Goal: Transaction & Acquisition: Purchase product/service

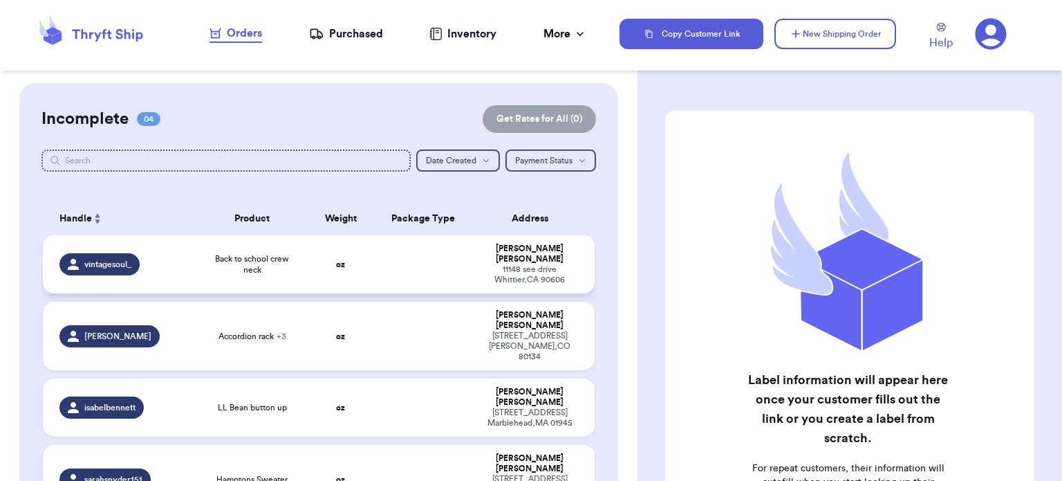
drag, startPoint x: 0, startPoint y: 0, endPoint x: 201, endPoint y: 258, distance: 326.7
click at [201, 258] on td "Back to school crew neck" at bounding box center [252, 264] width 111 height 58
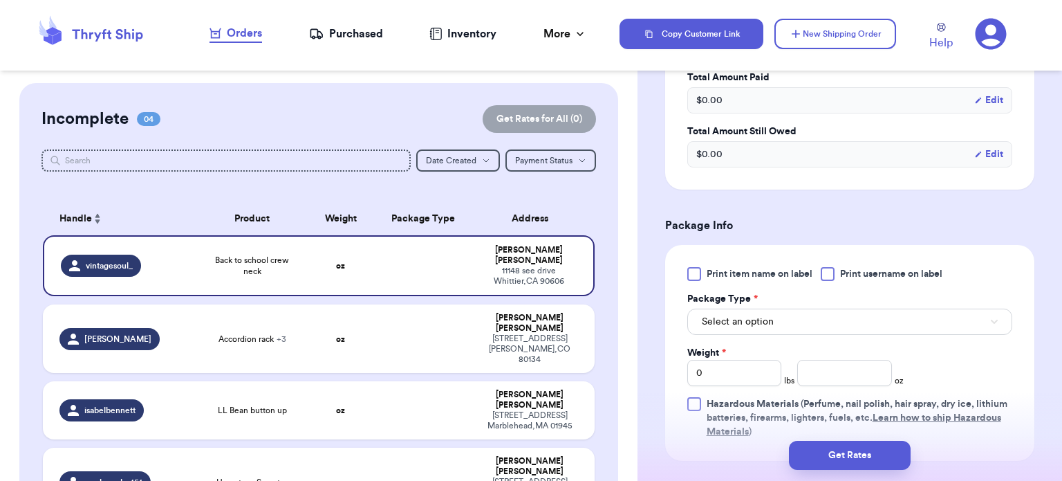
scroll to position [462, 0]
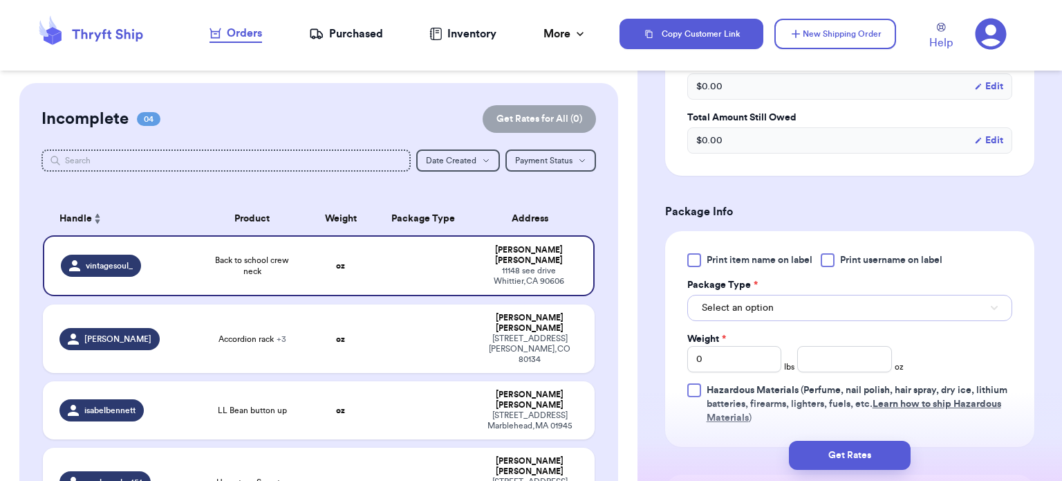
click at [708, 304] on span "Select an option" at bounding box center [738, 308] width 72 height 14
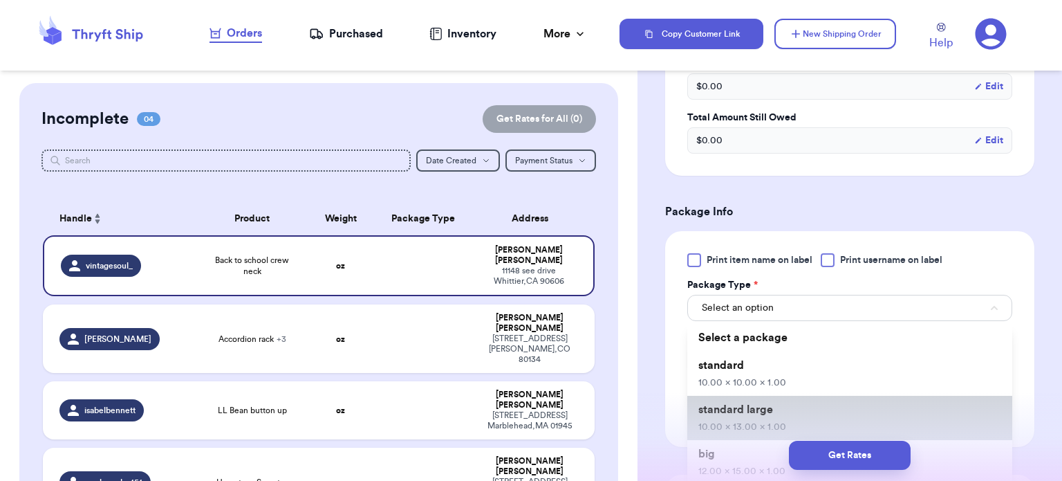
click at [739, 422] on span "10.00 x 13.00 x 1.00" at bounding box center [742, 427] width 88 height 10
type input "10"
type input "13"
type input "1"
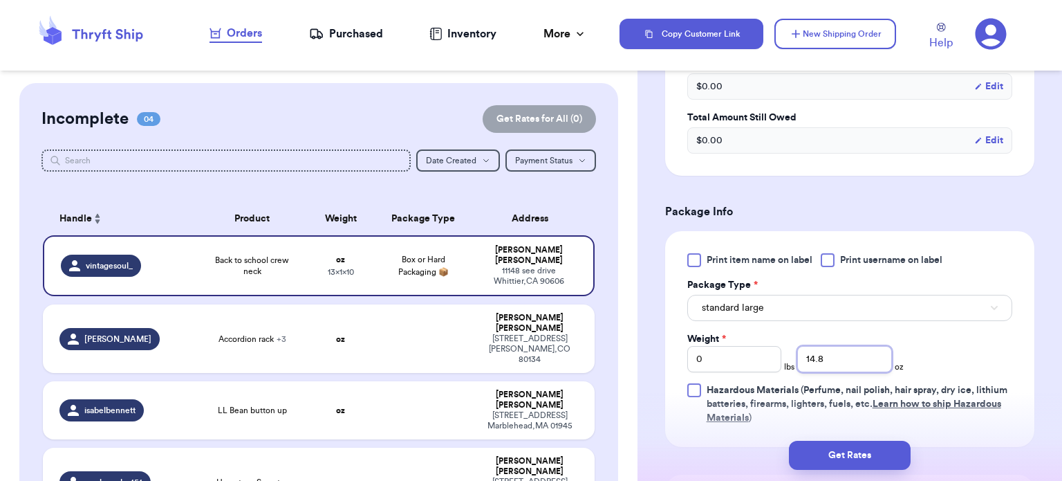
type input "14.8"
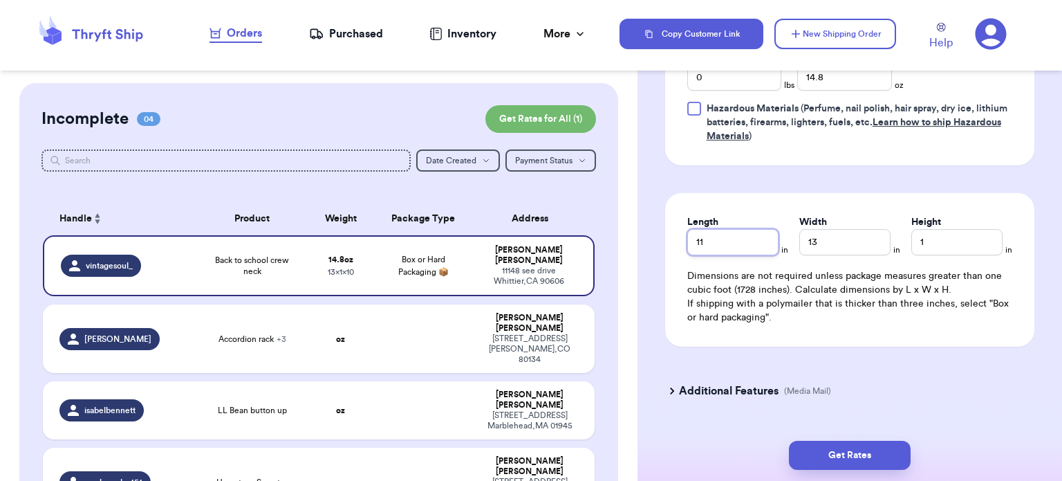
type input "11"
click at [835, 462] on button "Get Rates" at bounding box center [850, 454] width 122 height 29
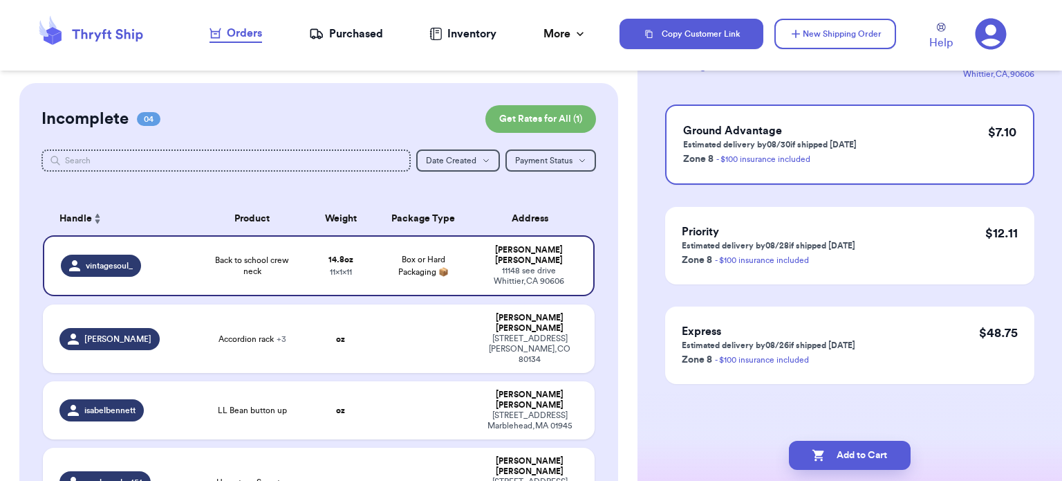
scroll to position [0, 0]
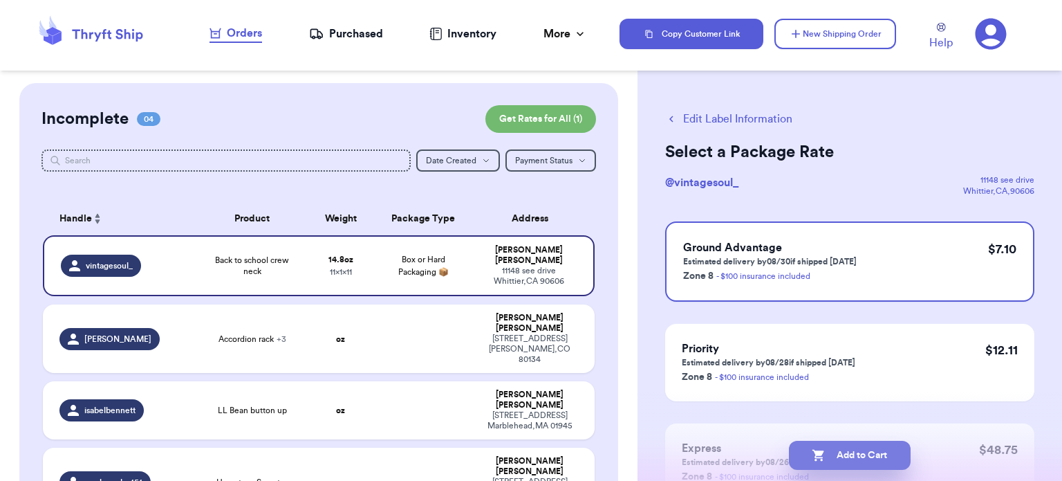
click at [842, 451] on button "Add to Cart" at bounding box center [850, 454] width 122 height 29
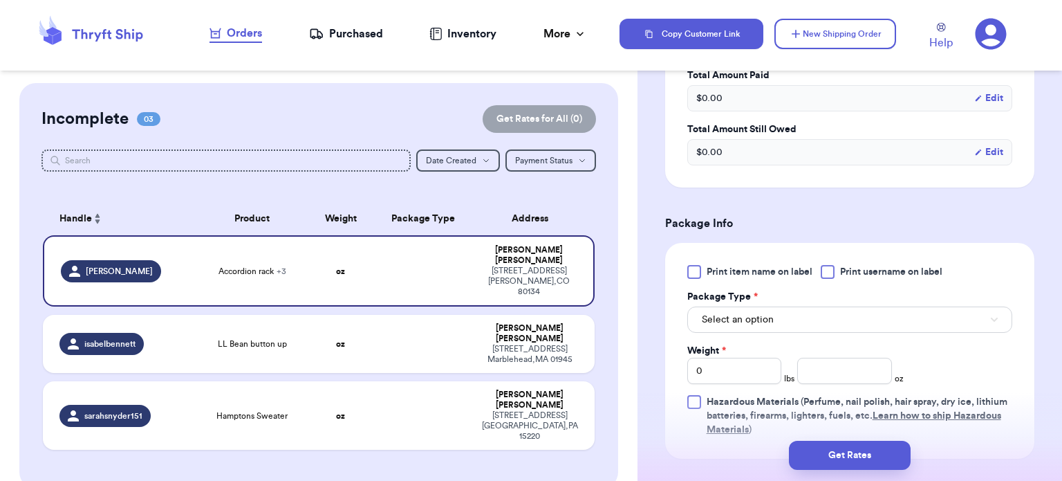
scroll to position [608, 0]
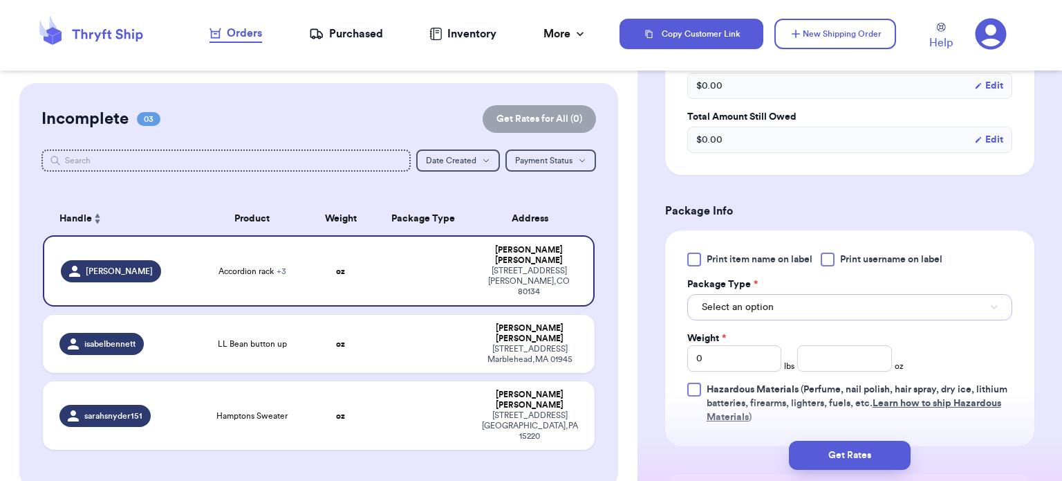
click at [850, 294] on button "Select an option" at bounding box center [849, 307] width 325 height 26
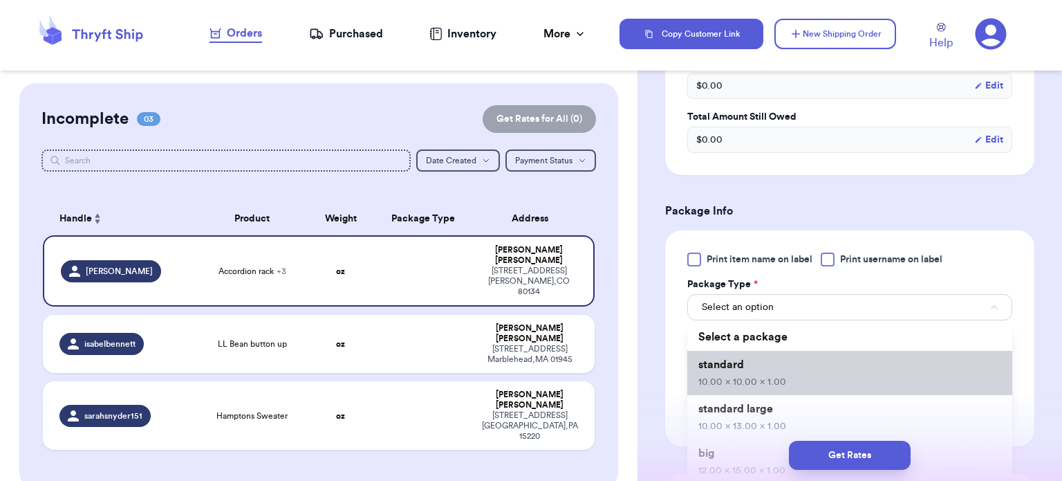
click at [820, 366] on li "standard 10.00 x 10.00 x 1.00" at bounding box center [849, 373] width 325 height 44
type input "10"
type input "1"
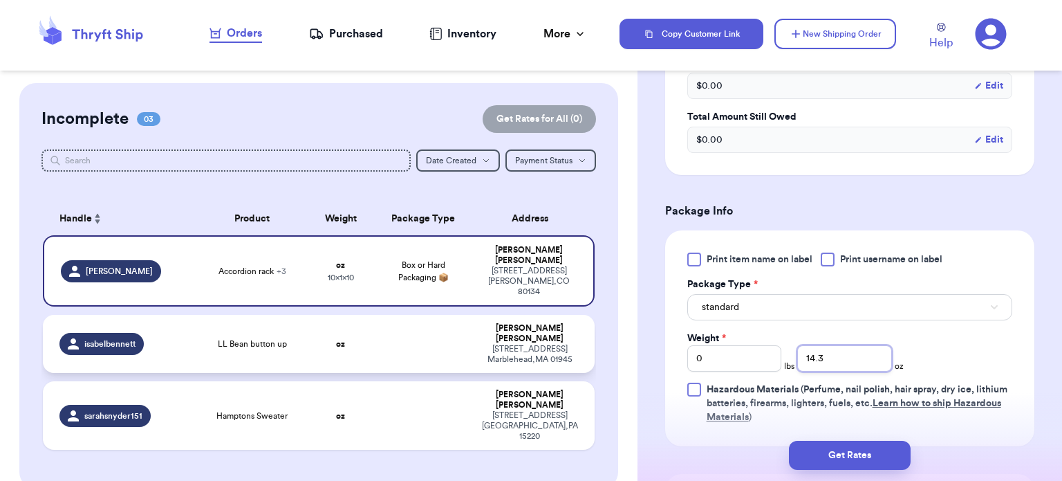
type input "14.3"
click at [427, 324] on td at bounding box center [424, 344] width 100 height 58
type input "LL Bean button up"
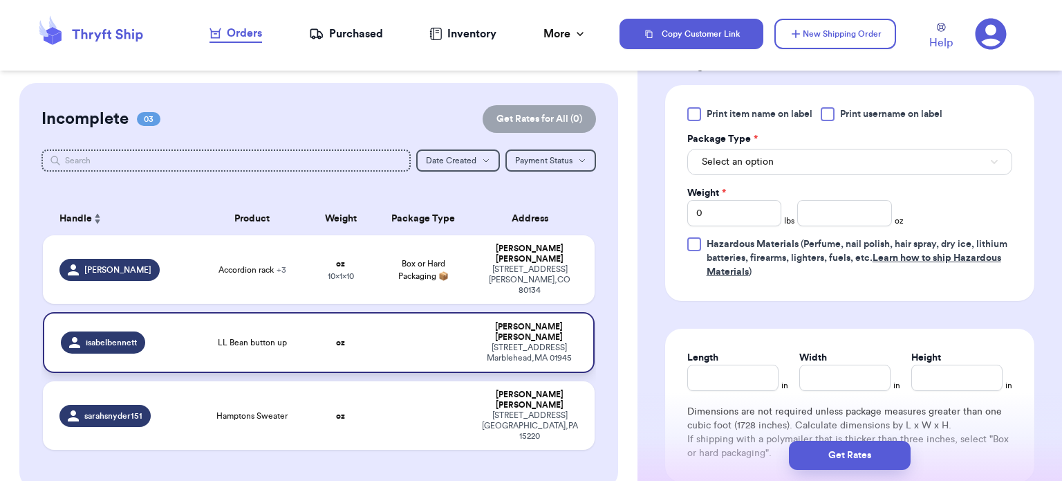
scroll to position [479, 0]
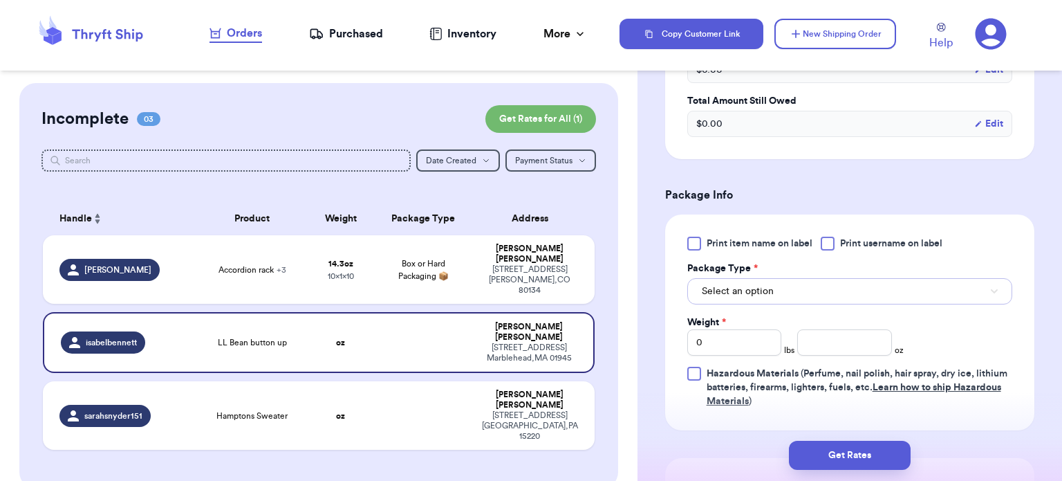
click at [780, 296] on button "Select an option" at bounding box center [849, 291] width 325 height 26
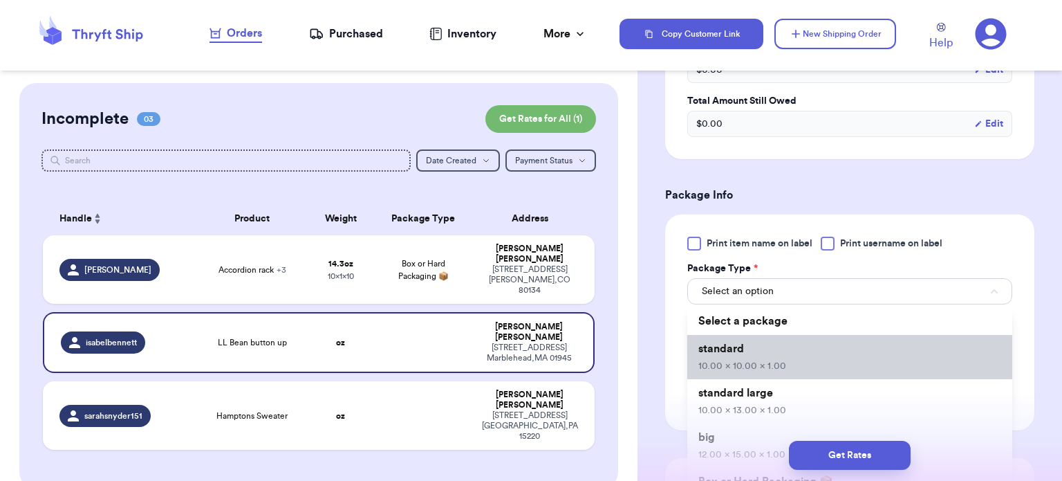
click at [803, 366] on li "standard 10.00 x 10.00 x 1.00" at bounding box center [849, 357] width 325 height 44
type input "10"
type input "1"
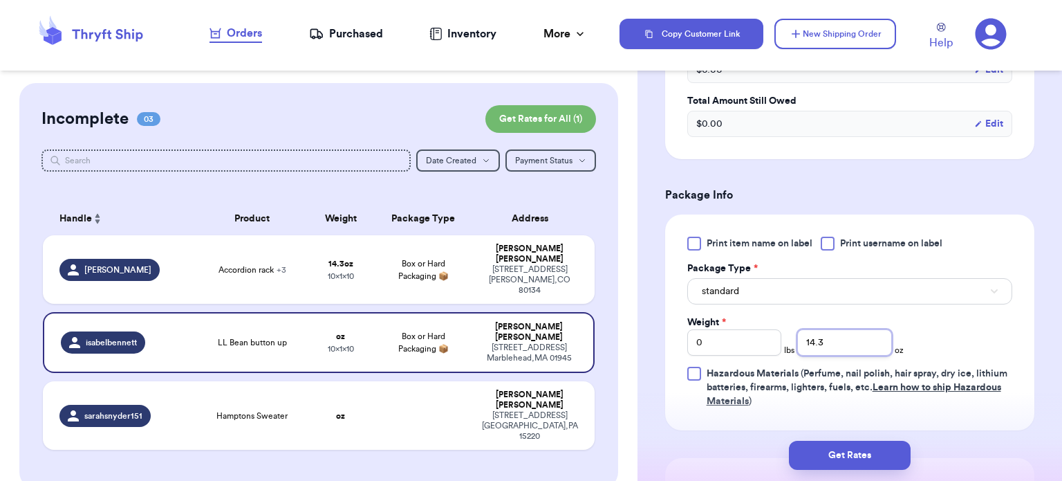
type input "14.3"
click at [866, 458] on button "Get Rates" at bounding box center [850, 454] width 122 height 29
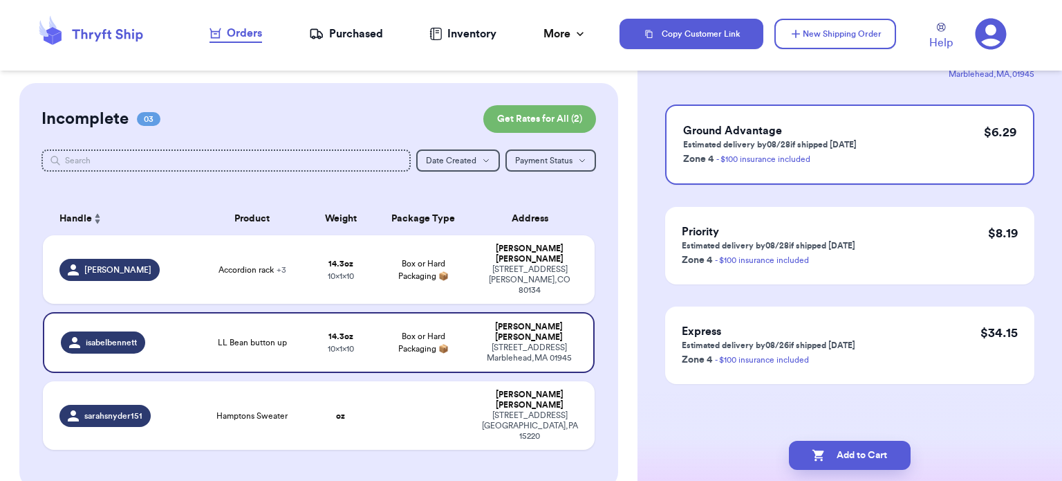
scroll to position [0, 0]
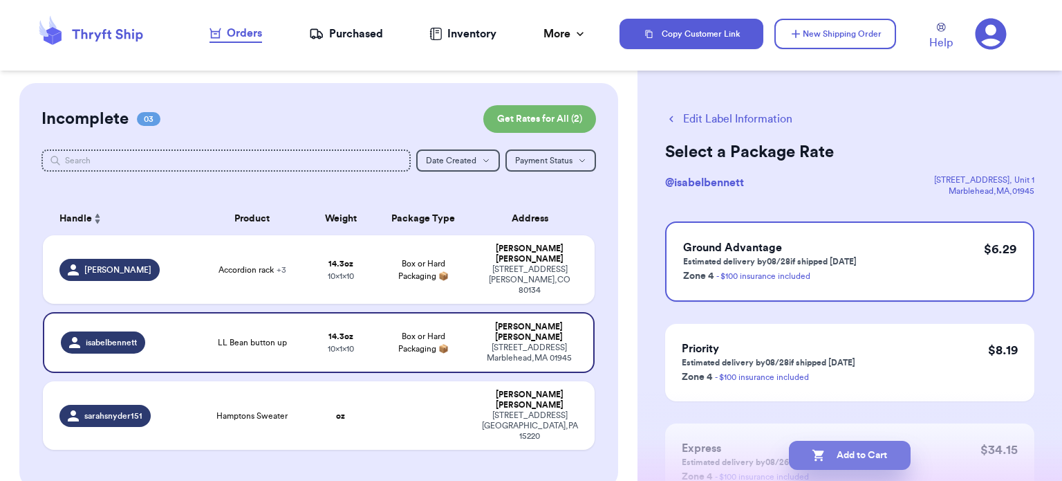
click at [855, 456] on button "Add to Cart" at bounding box center [850, 454] width 122 height 29
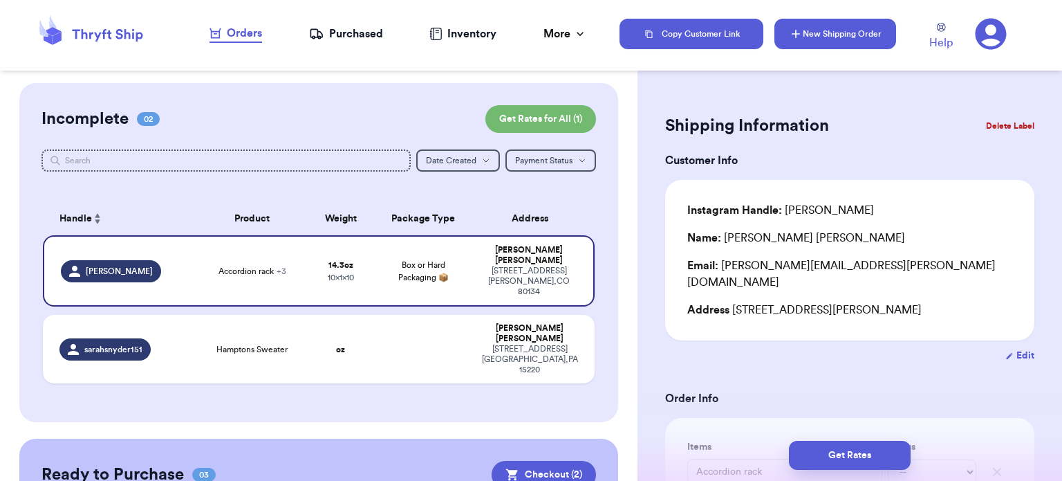
click at [838, 37] on button "New Shipping Order" at bounding box center [835, 34] width 122 height 30
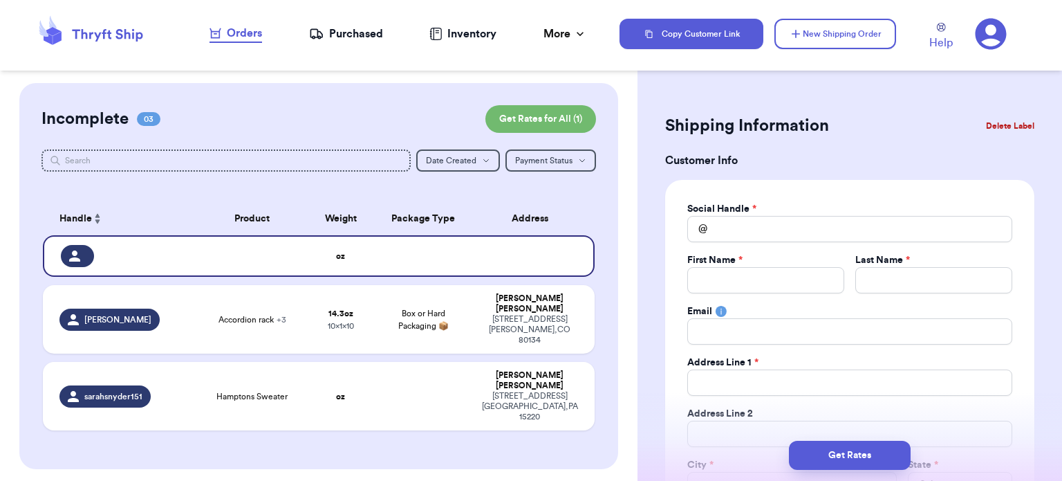
click at [764, 214] on div "Social Handle *" at bounding box center [849, 209] width 325 height 14
click at [825, 232] on input "Total Amount Paid" at bounding box center [849, 229] width 325 height 26
type input "b"
type input "bl"
type input "blo"
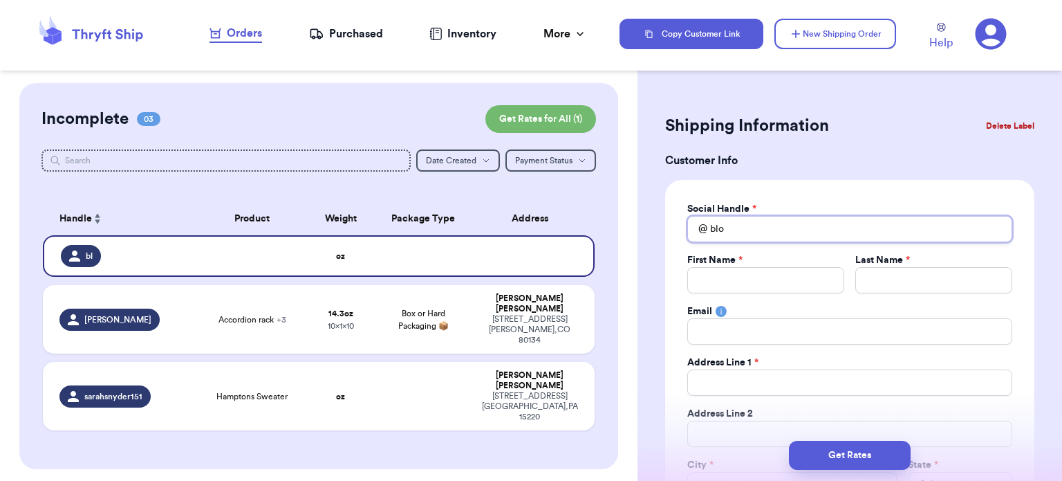
type input "bloo"
type input "bloom"
type input "bloomi"
type input "bloomin"
type input "blooming"
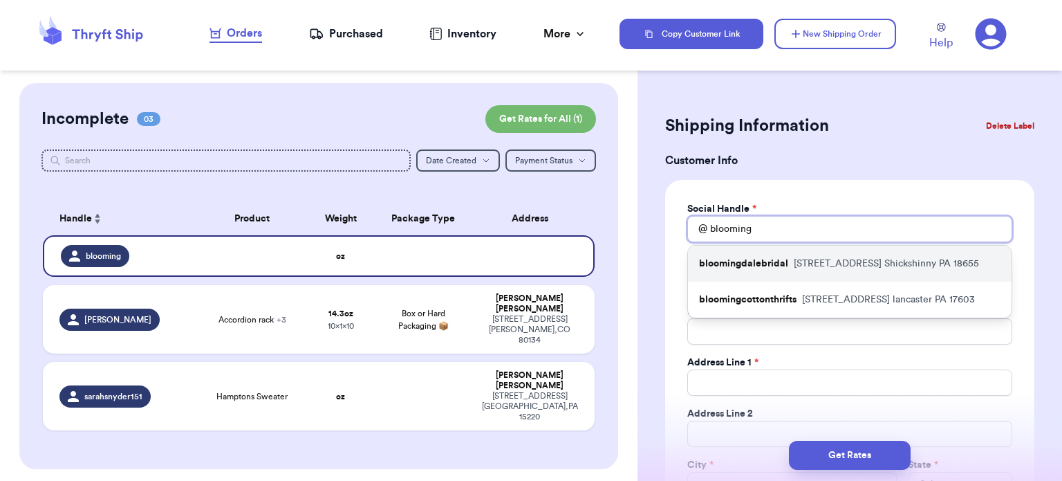
type input "blooming"
click at [818, 265] on p "[STREET_ADDRESS]" at bounding box center [886, 264] width 185 height 14
type input "bloomingdalebridal"
type input "[PERSON_NAME]"
type input "Riaubia [PERSON_NAME]"
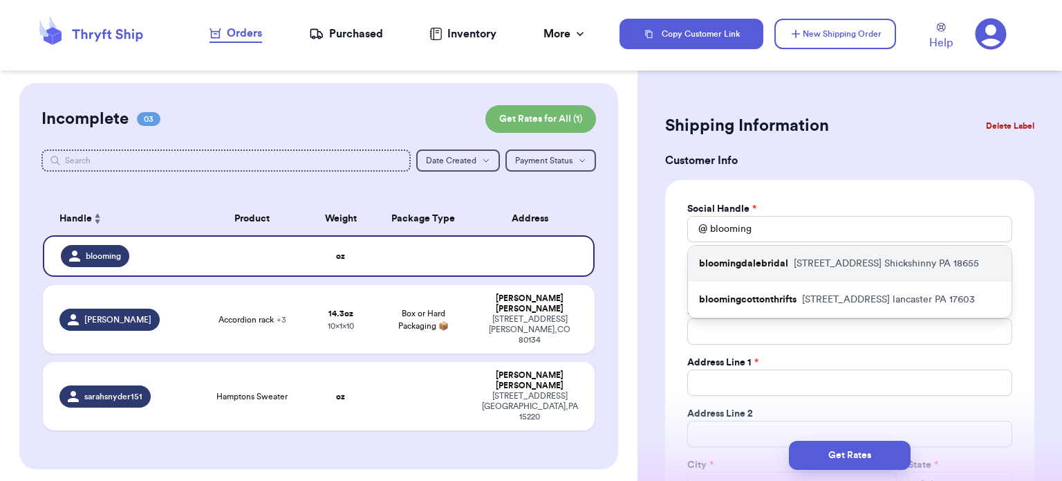
type input "[STREET_ADDRESS]"
type input "Shickshinny"
select select "PA"
type input "18655"
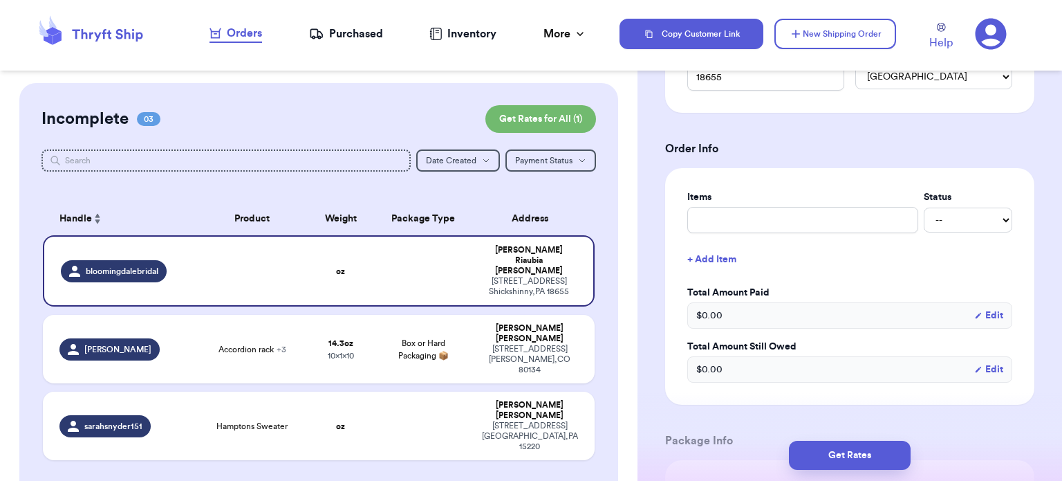
scroll to position [465, 0]
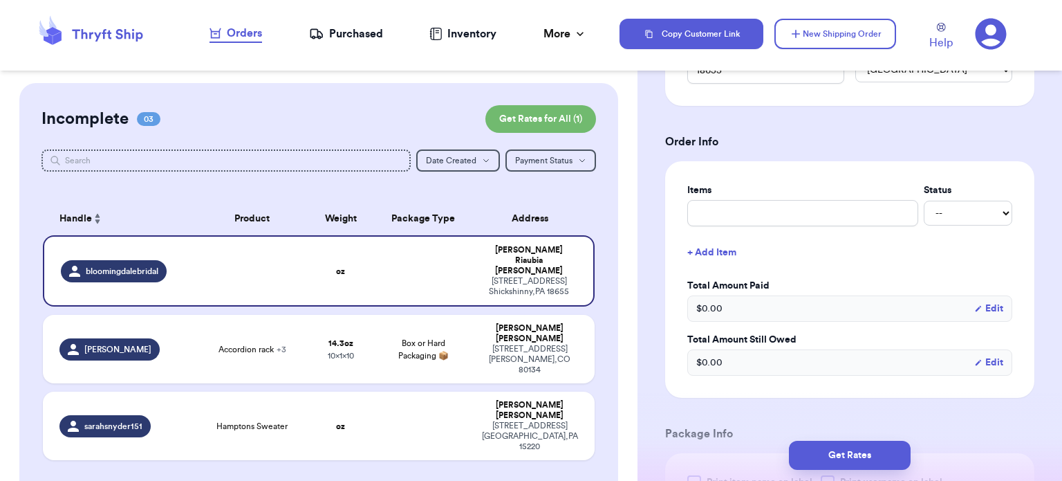
click at [819, 229] on div "Items Status -- Paid Owes + Add Item Total Amount Paid $ 0.00 Edit Total Amount…" at bounding box center [849, 279] width 325 height 192
click at [805, 205] on input "text" at bounding box center [802, 213] width 231 height 26
type input "s"
type input "sh"
type input "sho"
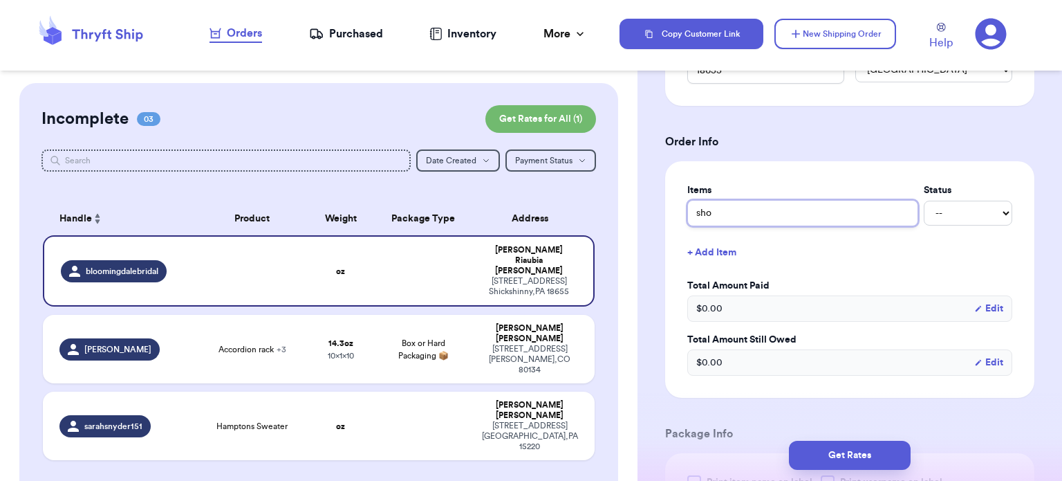
type input "shor"
type input "shore"
type input "shore b"
type input "shore bu"
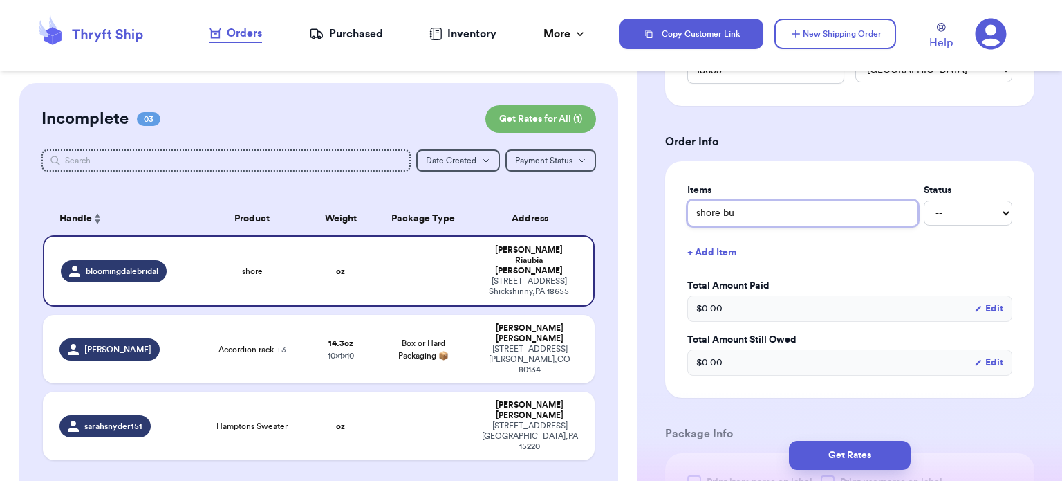
type input "shore bun"
type input "shore bund"
type input "shore bundl"
type input "shore bundle"
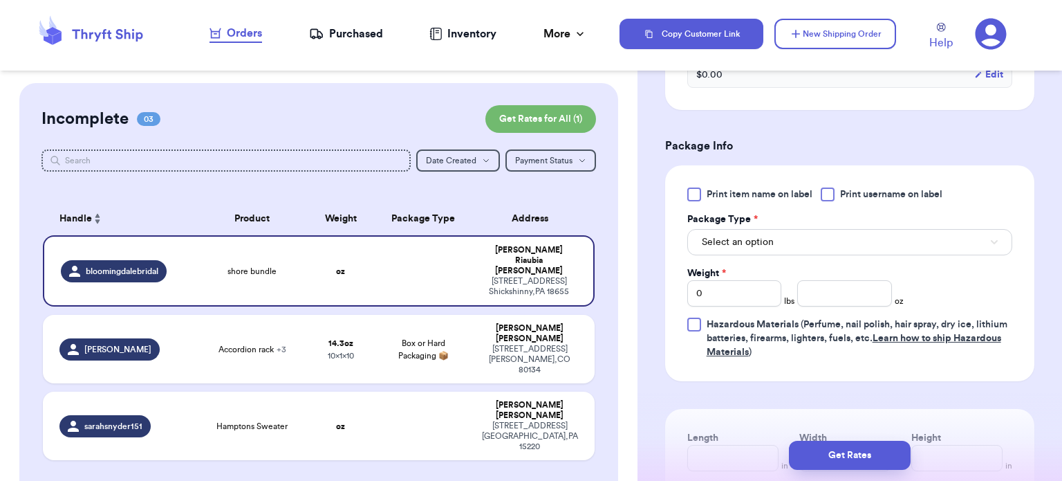
scroll to position [763, 0]
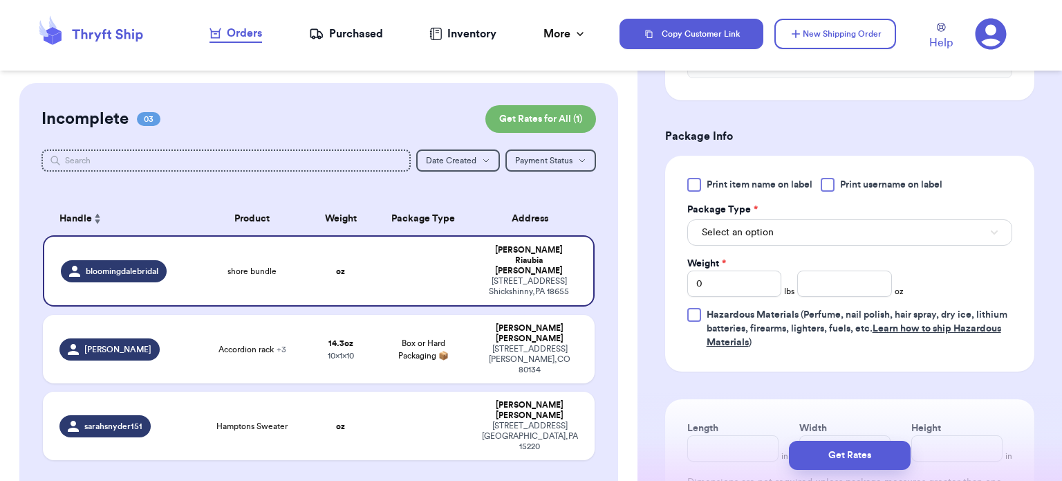
type input "shore bundle"
click at [871, 232] on button "Select an option" at bounding box center [849, 232] width 325 height 26
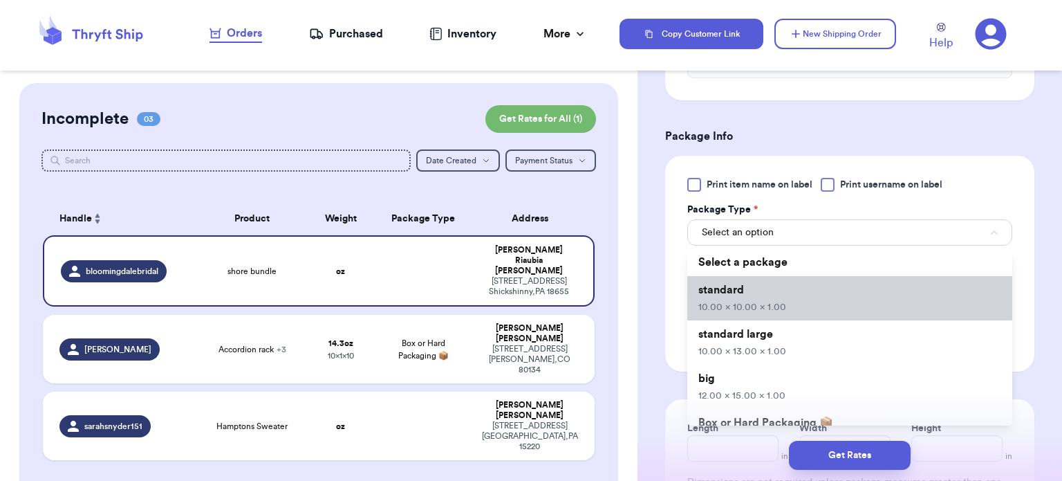
click at [828, 301] on li "standard 10.00 x 10.00 x 1.00" at bounding box center [849, 298] width 325 height 44
type input "10"
type input "1"
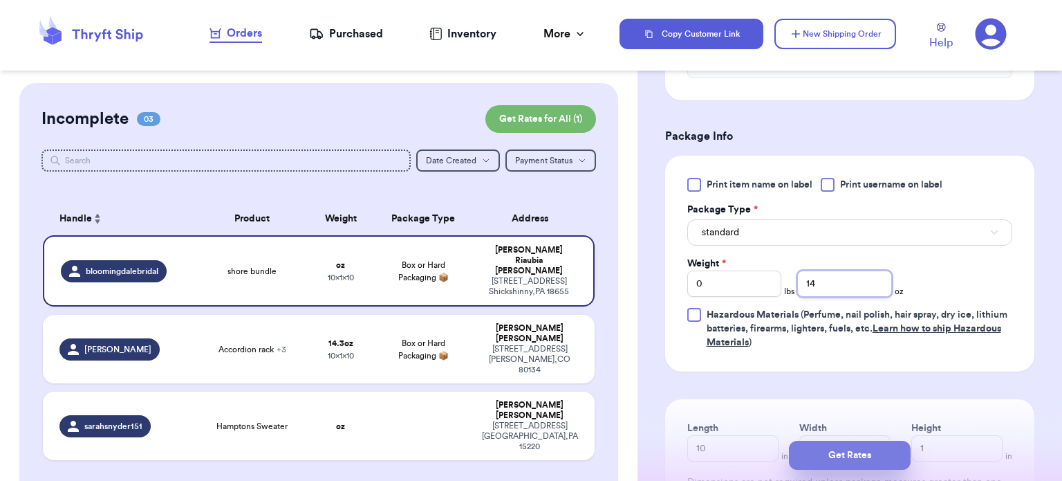
type input "14"
click at [850, 456] on button "Get Rates" at bounding box center [850, 454] width 122 height 29
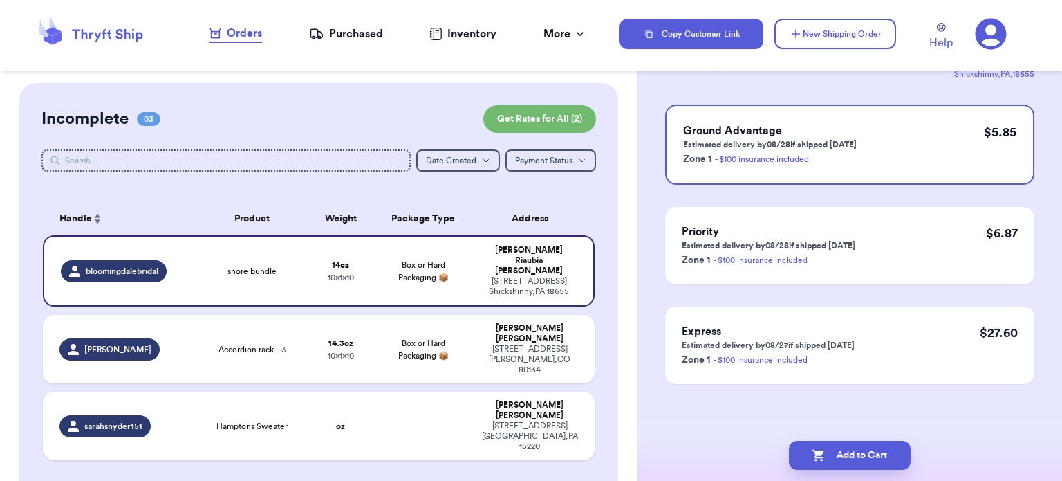
scroll to position [0, 0]
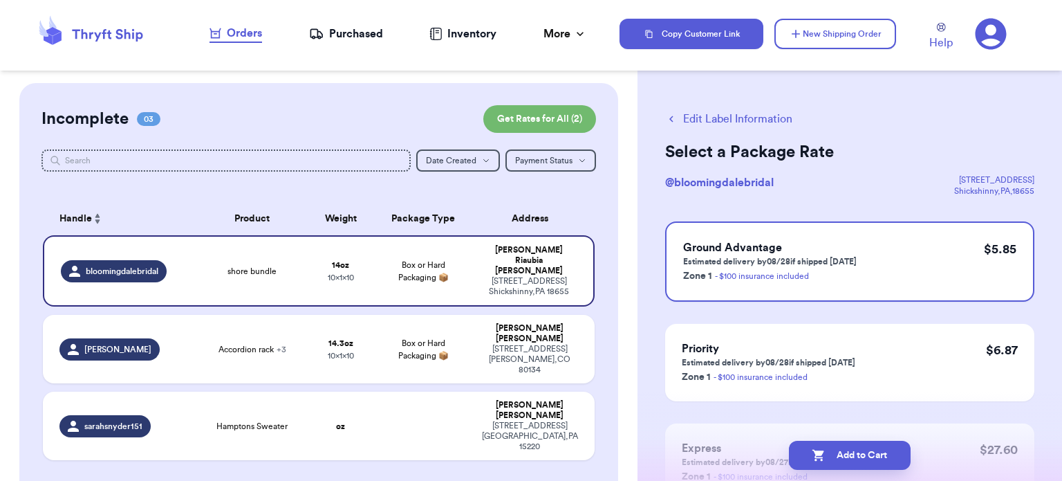
click at [865, 454] on button "Add to Cart" at bounding box center [850, 454] width 122 height 29
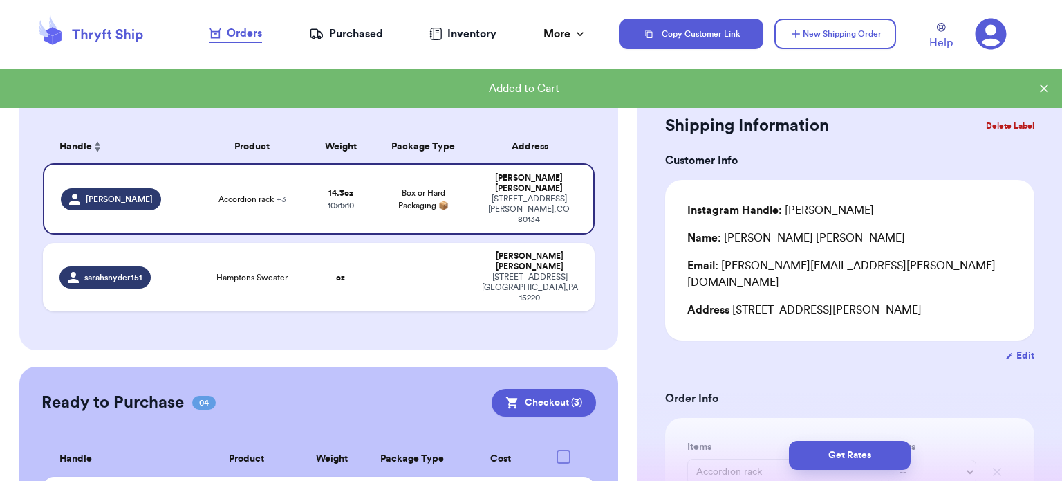
scroll to position [271, 0]
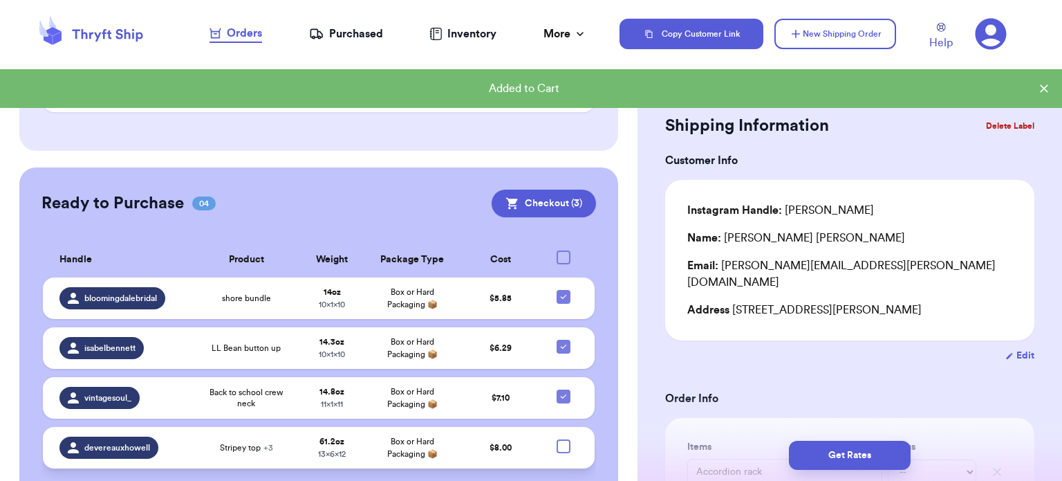
click at [557, 439] on div at bounding box center [564, 446] width 14 height 14
click at [563, 438] on input "checkbox" at bounding box center [563, 438] width 1 height 1
checkbox input "true"
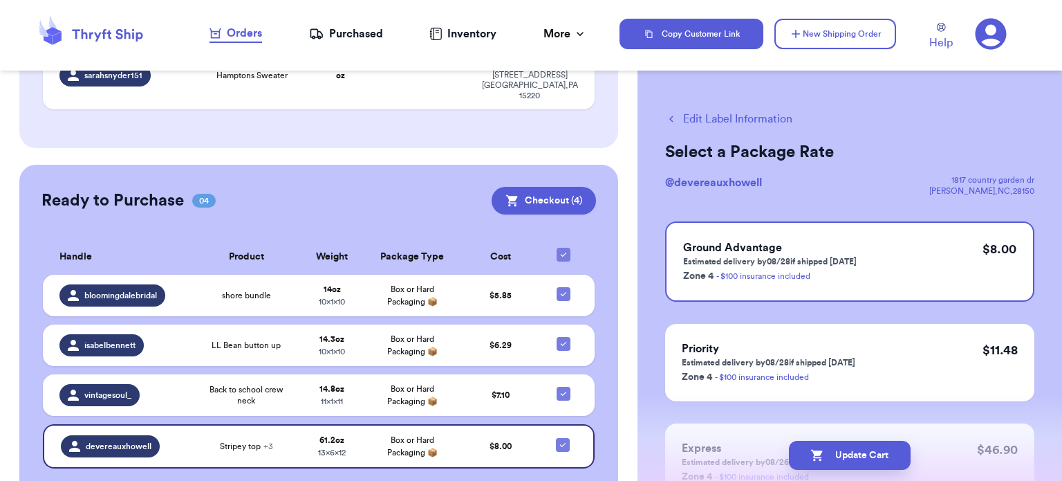
click at [712, 119] on button "Edit Label Information" at bounding box center [728, 119] width 127 height 17
checkbox input "false"
checkbox input "true"
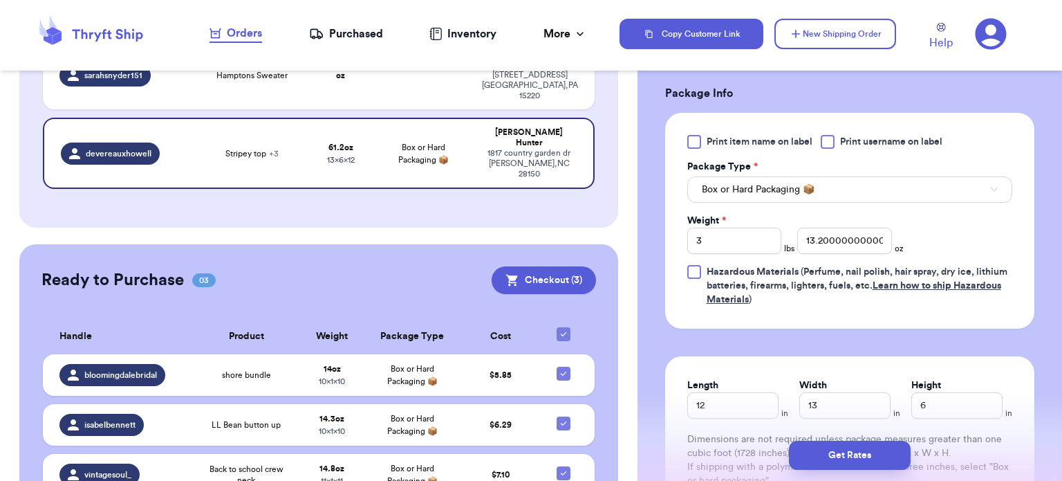
scroll to position [709, 0]
click at [725, 243] on input "3" at bounding box center [734, 240] width 95 height 26
type input "4"
type input "8.5"
click at [902, 196] on button "Box or Hard Packaging 📦" at bounding box center [849, 189] width 325 height 26
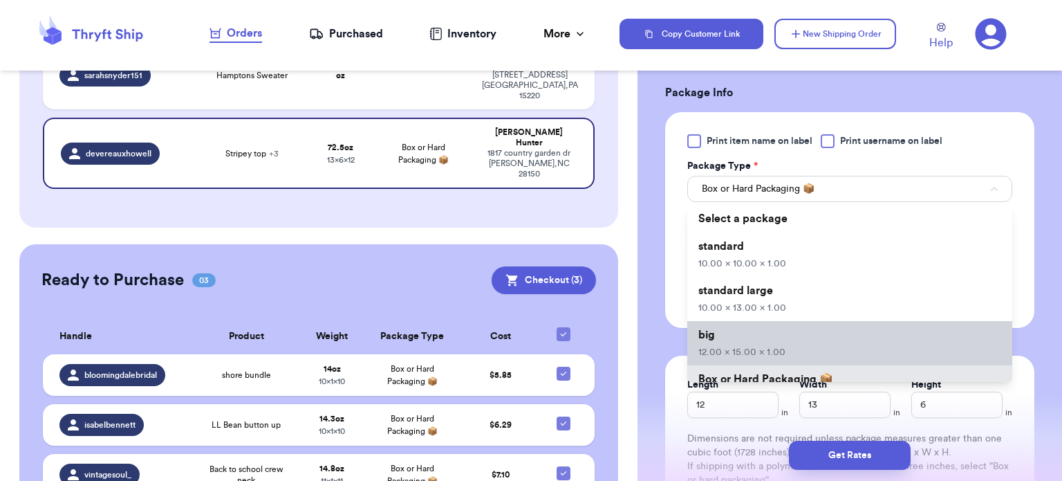
click at [819, 341] on li "big 12.00 x 15.00 x 1.00" at bounding box center [849, 343] width 325 height 44
type input "15"
type input "1"
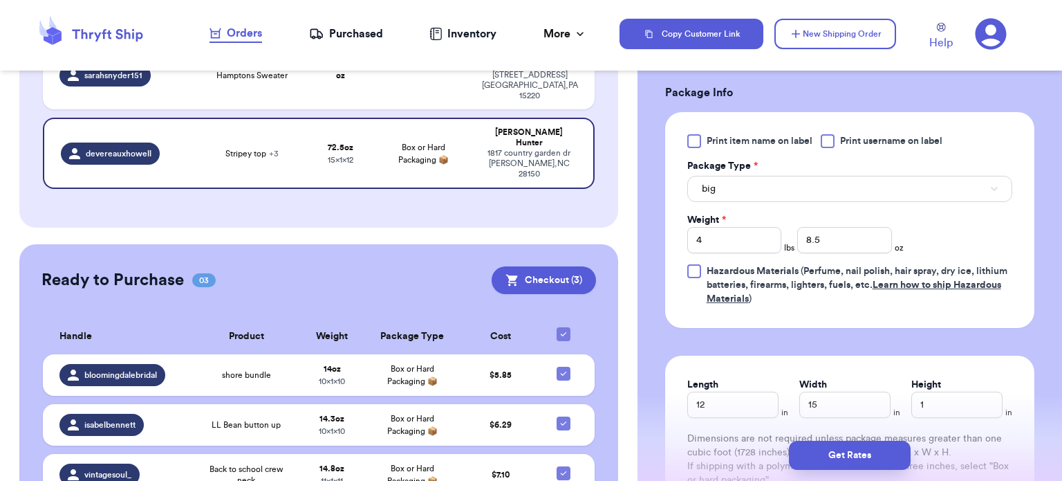
click at [835, 456] on button "Get Rates" at bounding box center [850, 454] width 122 height 29
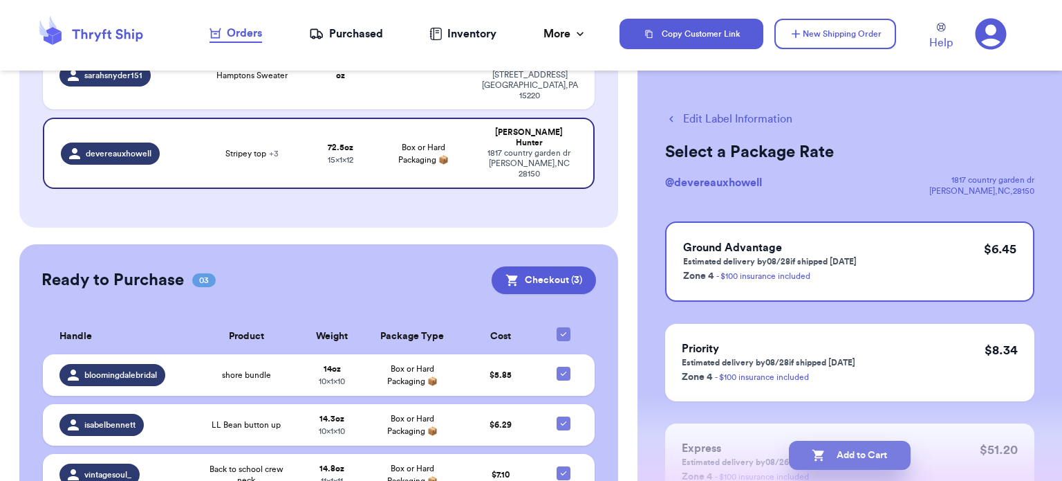
click at [856, 466] on button "Add to Cart" at bounding box center [850, 454] width 122 height 29
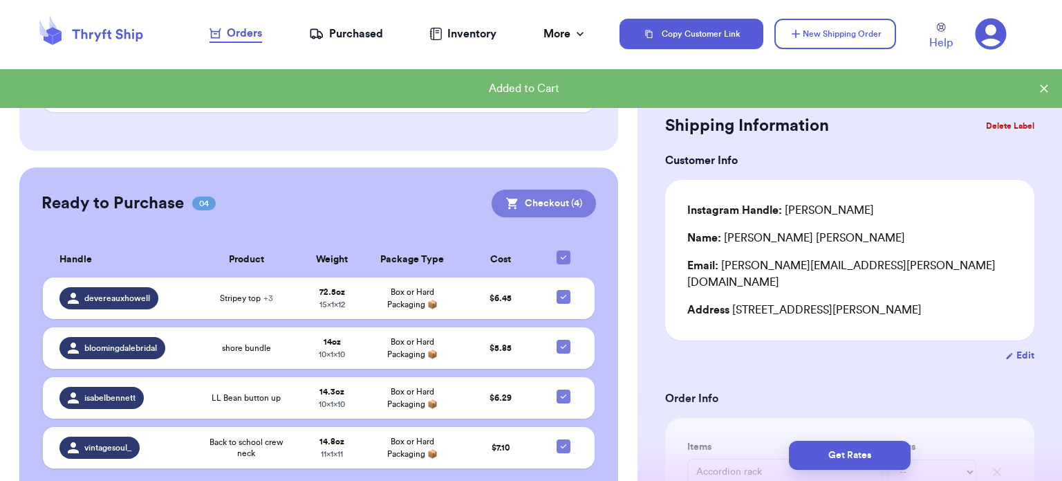
click at [528, 189] on button "Checkout ( 4 )" at bounding box center [544, 203] width 104 height 28
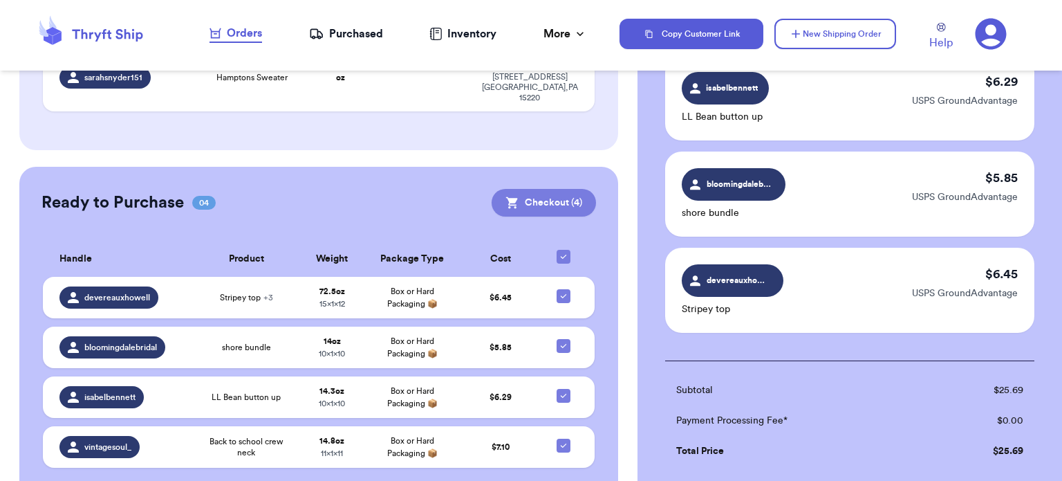
scroll to position [431, 0]
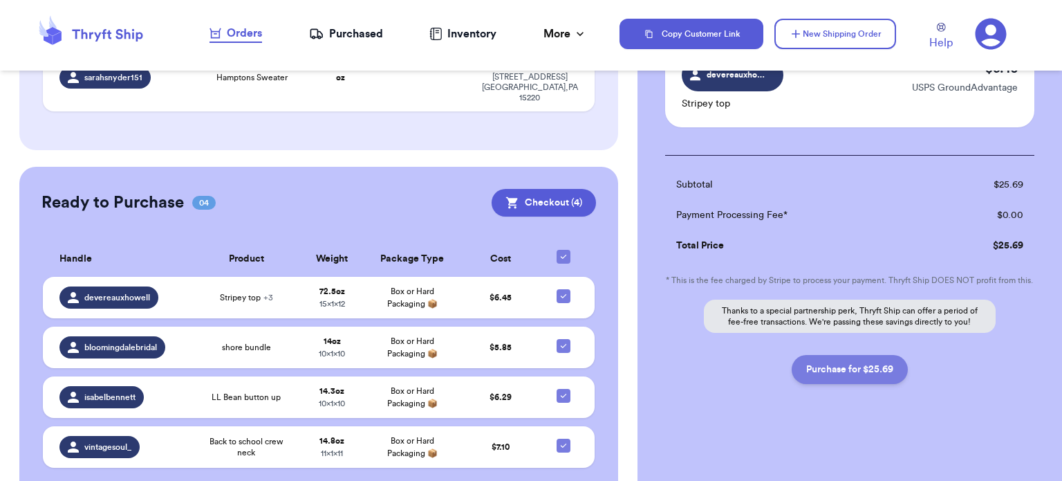
click at [841, 371] on button "Purchase for $25.69" at bounding box center [850, 369] width 116 height 29
checkbox input "false"
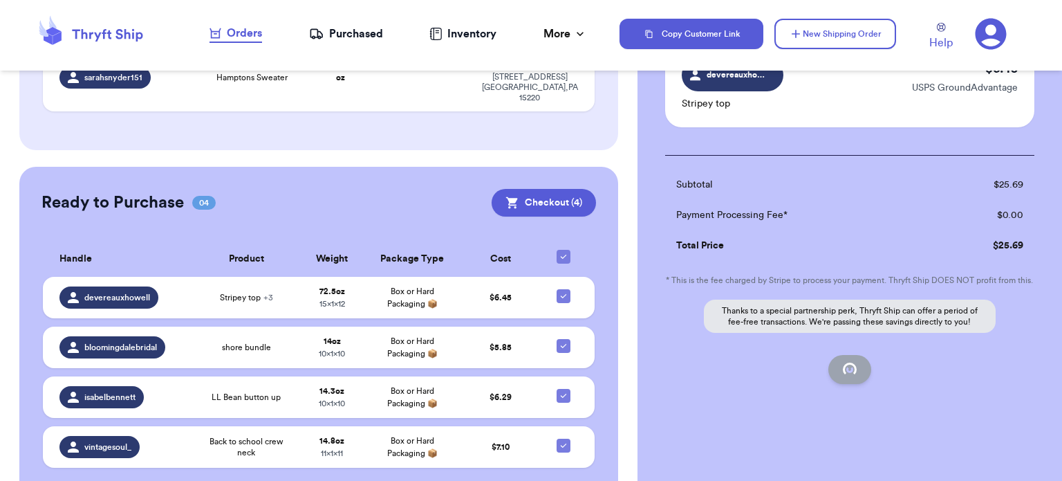
checkbox input "false"
checkbox input "true"
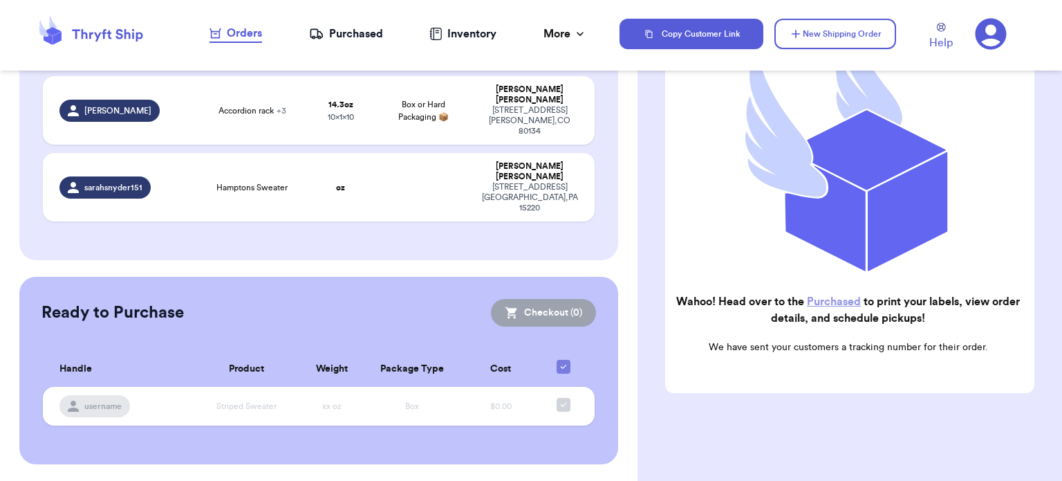
scroll to position [117, 0]
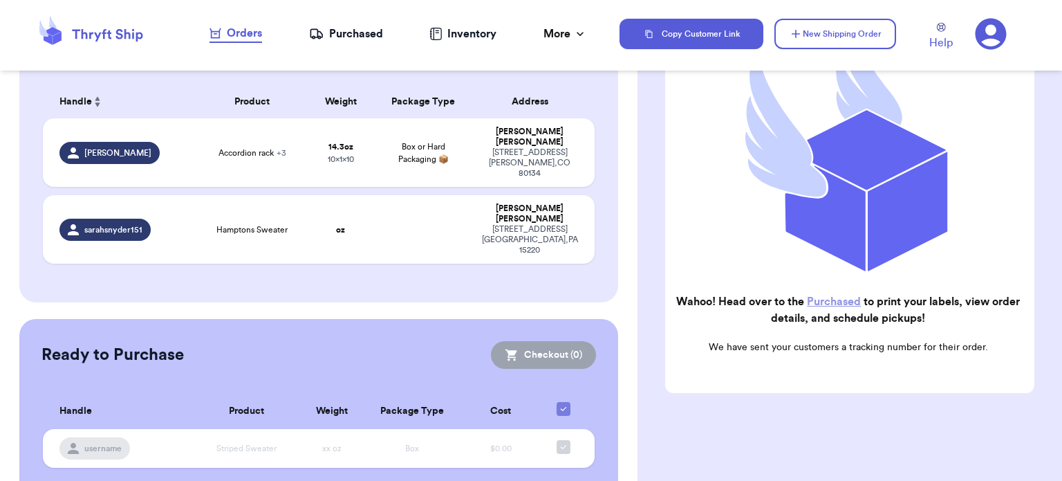
click at [843, 298] on link "Purchased" at bounding box center [834, 301] width 54 height 11
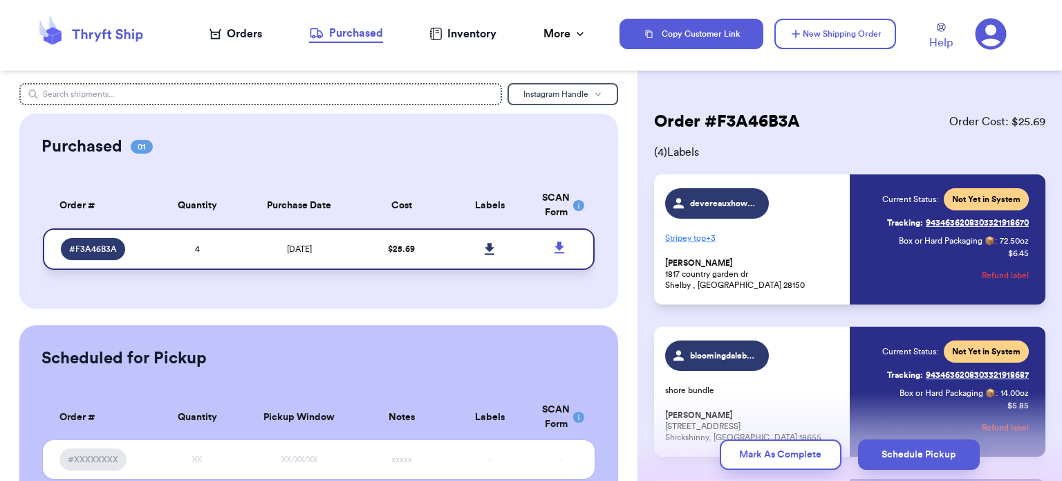
click at [474, 242] on link at bounding box center [489, 249] width 30 height 30
